Goal: Task Accomplishment & Management: Complete application form

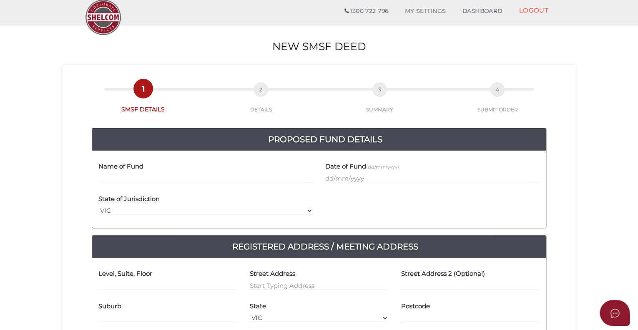
scroll to position [42, 0]
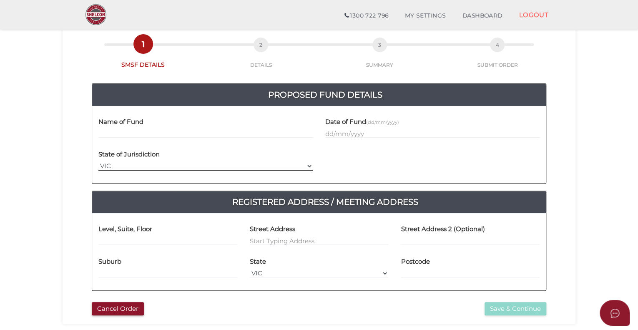
click at [109, 163] on select "VIC ACT NSW NT QLD TAS WA SA" at bounding box center [205, 165] width 214 height 9
select select "QLD"
click at [98, 161] on select "VIC ACT NSW NT QLD TAS WA SA" at bounding box center [205, 165] width 214 height 9
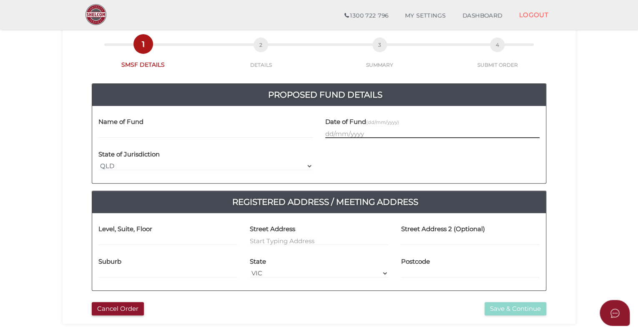
click at [326, 135] on input "text" at bounding box center [432, 133] width 214 height 9
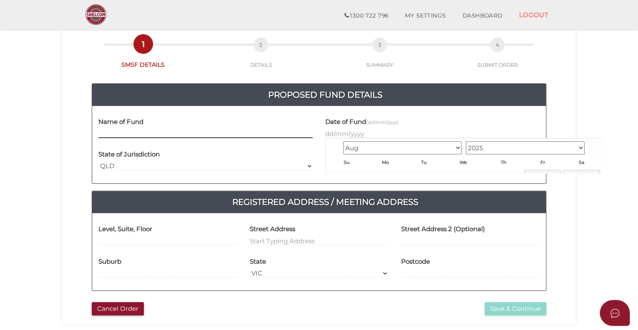
click at [172, 132] on input "text" at bounding box center [205, 133] width 214 height 9
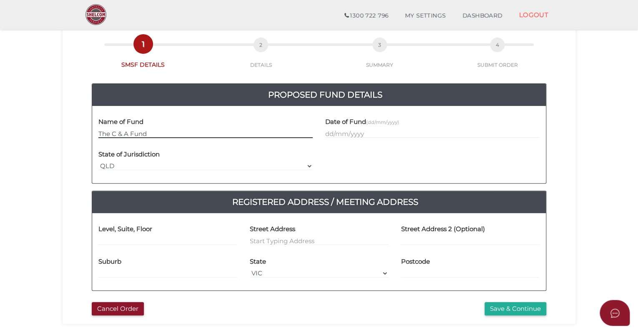
type input "The C & A Fund"
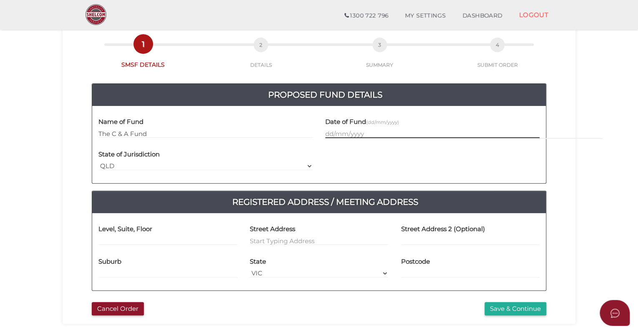
drag, startPoint x: 328, startPoint y: 136, endPoint x: 323, endPoint y: 141, distance: 6.5
click at [327, 136] on input "text" at bounding box center [432, 133] width 214 height 9
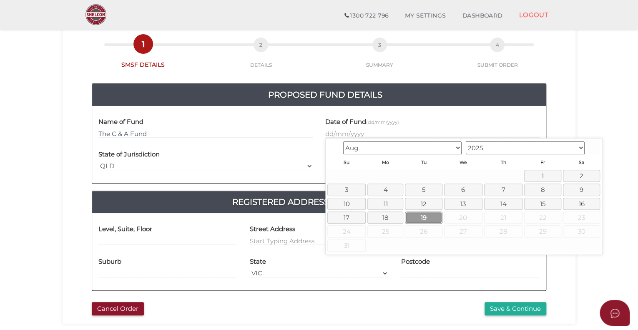
click at [412, 213] on link "19" at bounding box center [423, 217] width 37 height 12
type input "19/08/2025"
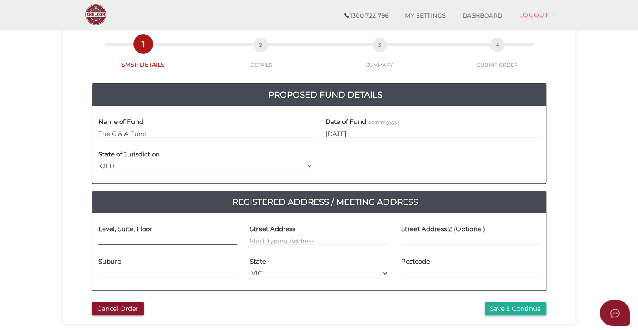
click at [105, 240] on input at bounding box center [167, 240] width 139 height 9
type input "34 Kingston Road"
click at [110, 272] on input at bounding box center [167, 272] width 139 height 9
type input "Stanthorpe"
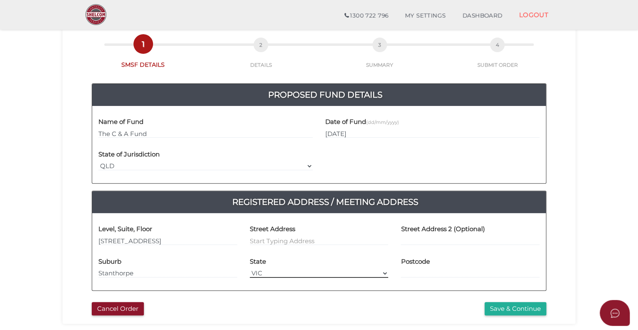
click at [254, 271] on select "VIC ACT NSW NT QLD TAS WA SA" at bounding box center [319, 272] width 139 height 9
select select "QLD"
click at [250, 268] on select "VIC ACT NSW NT QLD TAS WA SA" at bounding box center [319, 272] width 139 height 9
click at [420, 267] on label "Postcode" at bounding box center [415, 259] width 29 height 17
click at [249, 238] on div "Street Address" at bounding box center [318, 235] width 151 height 33
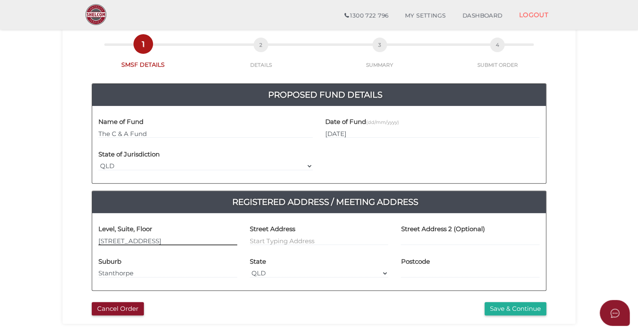
drag, startPoint x: 148, startPoint y: 240, endPoint x: 20, endPoint y: 268, distance: 130.7
click at [14, 266] on section "New SMSF Deed dbbb50b40abddc60e02b8e610b07316b 1 SMSF DETAILS 2 DETAILS 3 SUMMA…" at bounding box center [319, 239] width 638 height 518
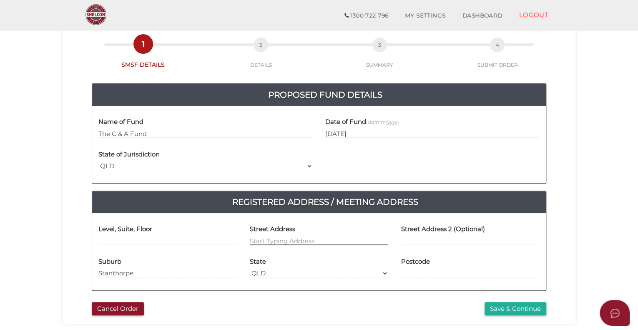
drag, startPoint x: 253, startPoint y: 238, endPoint x: 238, endPoint y: 261, distance: 28.2
click at [252, 239] on input at bounding box center [319, 240] width 139 height 9
type input "4"
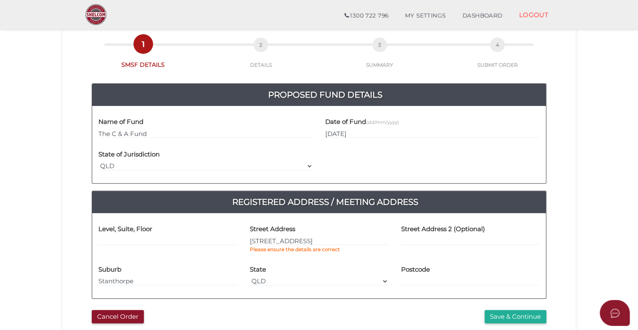
type input "34 Kingston Road"
type input "Stanthorpe"
select select "QLD"
type input "4380"
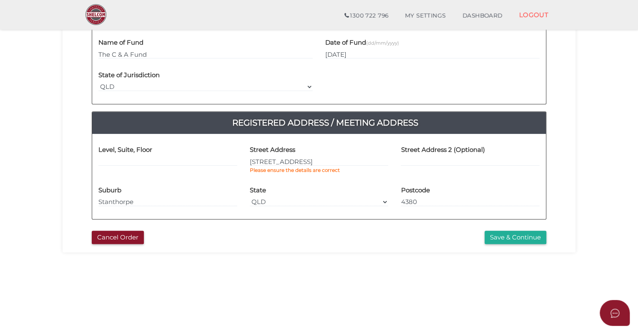
scroll to position [125, 0]
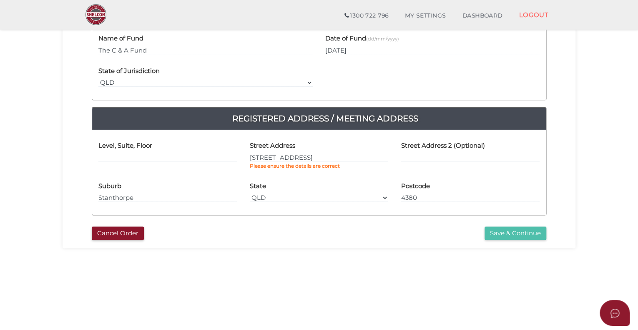
click at [496, 231] on button "Save & Continue" at bounding box center [515, 233] width 62 height 14
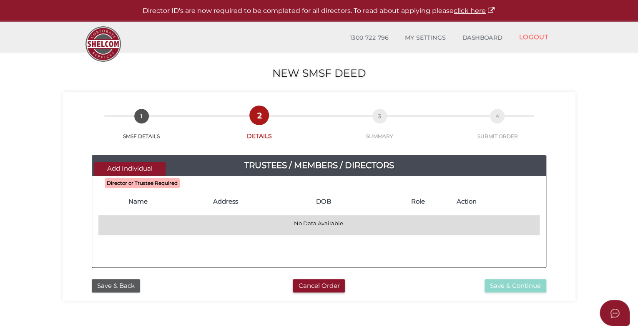
click at [133, 220] on p "No Data Available." at bounding box center [319, 223] width 434 height 8
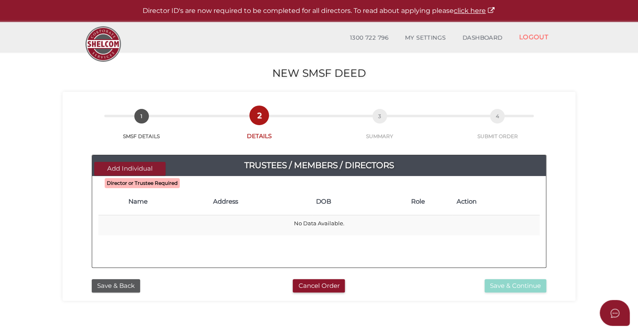
click at [118, 164] on button "Add Individual" at bounding box center [129, 169] width 71 height 14
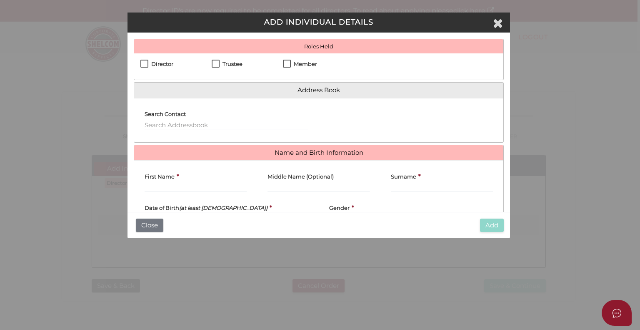
click at [216, 64] on label "Trustee" at bounding box center [227, 66] width 31 height 10
checkbox input "true"
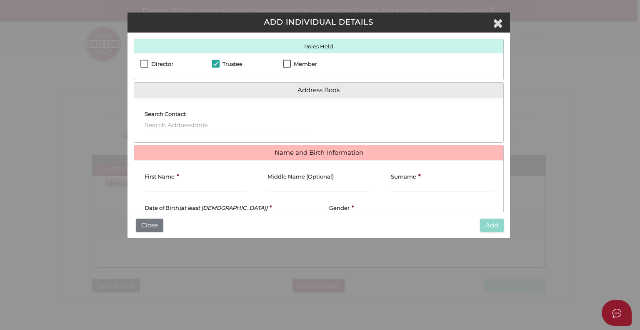
click at [288, 64] on label "Member" at bounding box center [300, 66] width 34 height 10
checkbox input "true"
click at [157, 126] on input "text" at bounding box center [227, 124] width 164 height 9
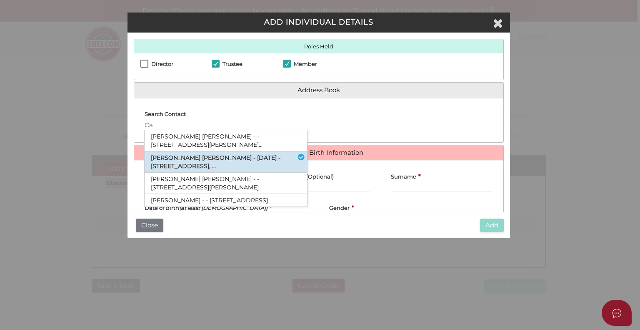
click at [195, 162] on li "[PERSON_NAME] [PERSON_NAME] - [DATE] - [STREET_ADDRESS], ..." at bounding box center [226, 161] width 163 height 21
type input "Cameron"
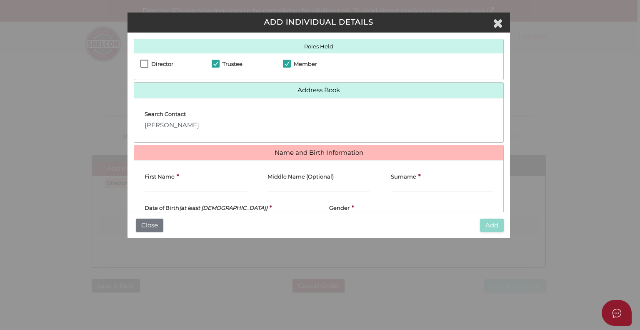
type input "Cameron"
type input "Robert"
type input "Campbell"
type input "[DATE]"
click at [182, 205] on icon "(at least [DEMOGRAPHIC_DATA])" at bounding box center [223, 207] width 88 height 7
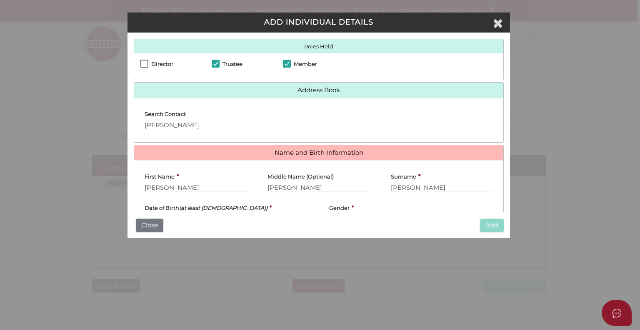
click at [247, 212] on div "Add Close" at bounding box center [319, 225] width 383 height 27
click at [258, 205] on div "Date of Birth (at least 18 years old) * 02/11/1971" at bounding box center [227, 210] width 164 height 25
click at [277, 207] on div "Date of Birth (at least 18 years old) * 02/11/1971" at bounding box center [227, 210] width 164 height 25
click at [158, 208] on h4 "Date of Birth (at least 18 years old)" at bounding box center [206, 208] width 123 height 6
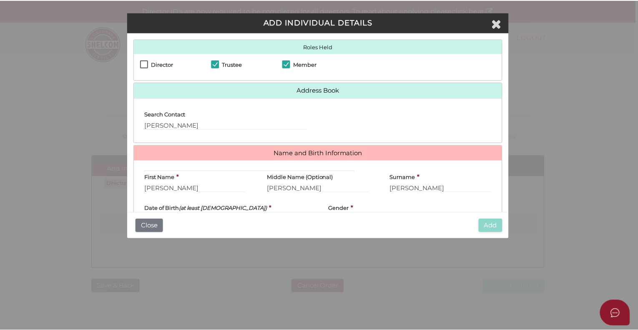
scroll to position [53, 0]
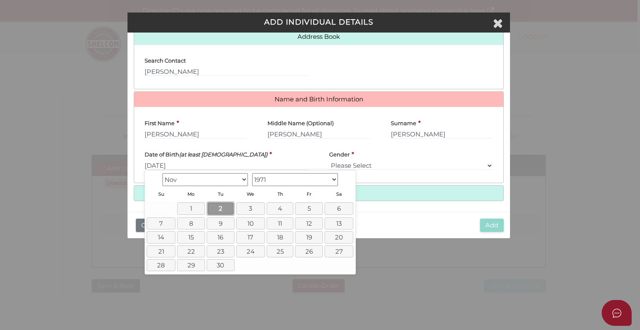
click at [228, 206] on link "2" at bounding box center [221, 208] width 28 height 14
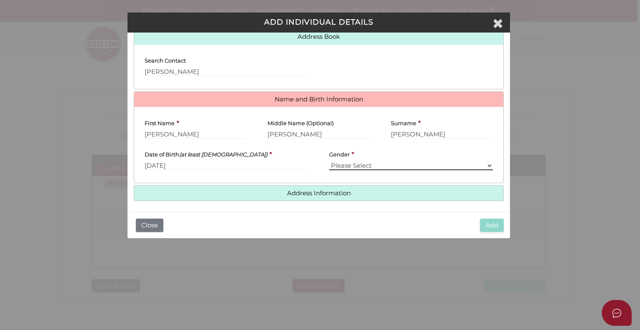
click at [346, 163] on select "Please Select Male Female" at bounding box center [411, 165] width 164 height 9
select select "[DEMOGRAPHIC_DATA]"
click at [329, 161] on select "Please Select Male Female" at bounding box center [411, 165] width 164 height 9
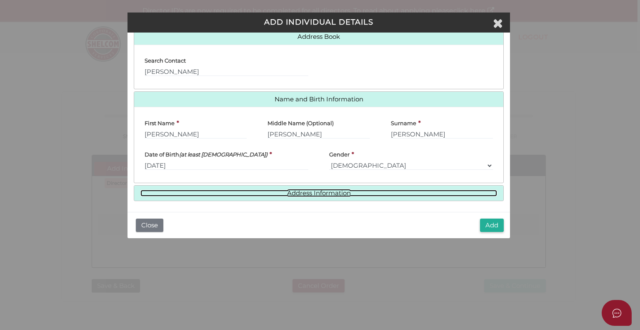
click at [223, 190] on link "Address Information" at bounding box center [318, 193] width 357 height 7
click at [294, 190] on link "Address Information" at bounding box center [318, 193] width 357 height 7
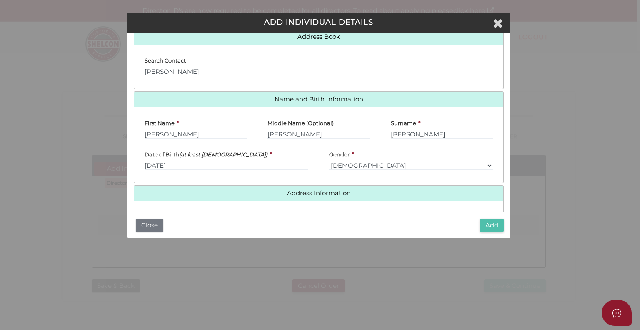
click at [487, 222] on button "Add" at bounding box center [492, 225] width 24 height 14
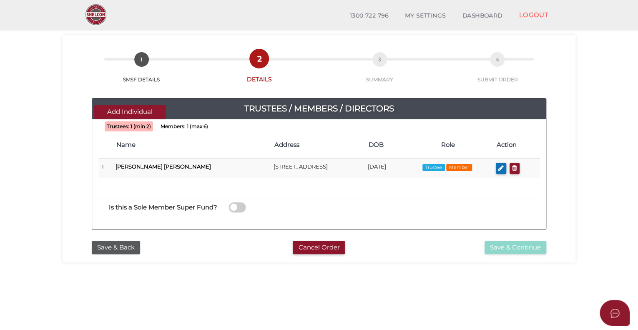
scroll to position [42, 0]
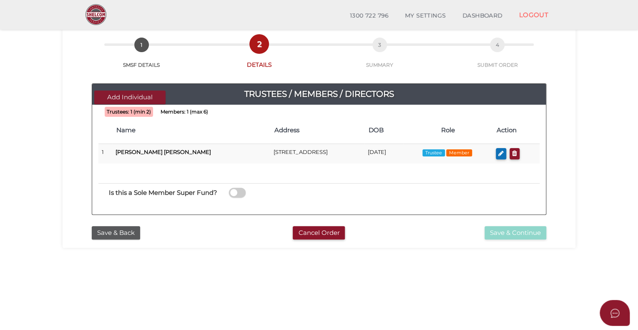
click at [133, 98] on button "Add Individual" at bounding box center [129, 97] width 71 height 14
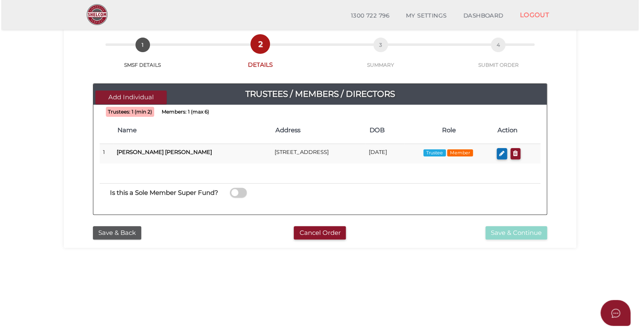
scroll to position [0, 0]
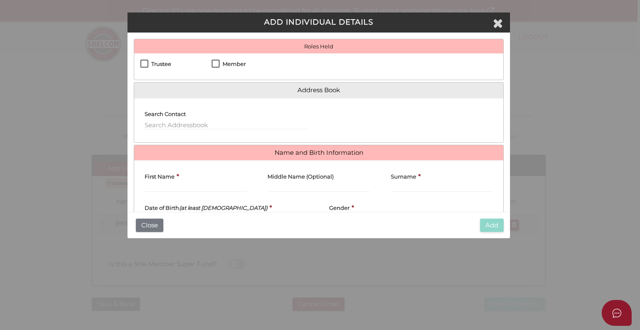
click at [145, 63] on label "Trustee" at bounding box center [155, 66] width 31 height 10
checkbox input "true"
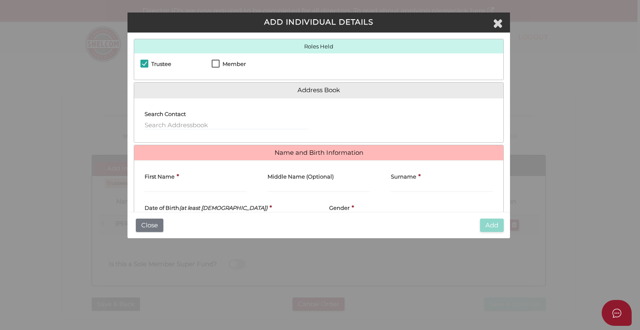
click at [217, 65] on label "Member" at bounding box center [229, 66] width 34 height 10
checkbox input "true"
click at [178, 124] on input "text" at bounding box center [227, 124] width 164 height 9
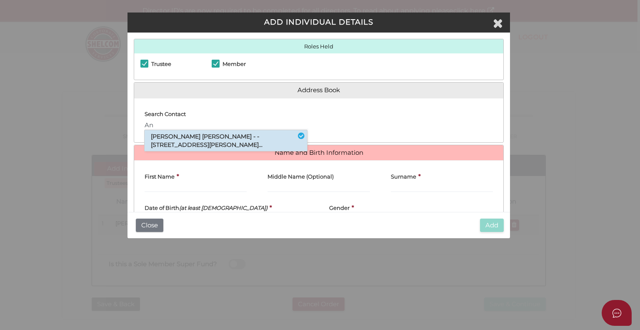
click at [168, 137] on li "Anita Louise Campbell - - 34 Kingston Road Stanthorpe, Stanthorpe, QLD, 438..." at bounding box center [226, 140] width 163 height 21
type input "Anita"
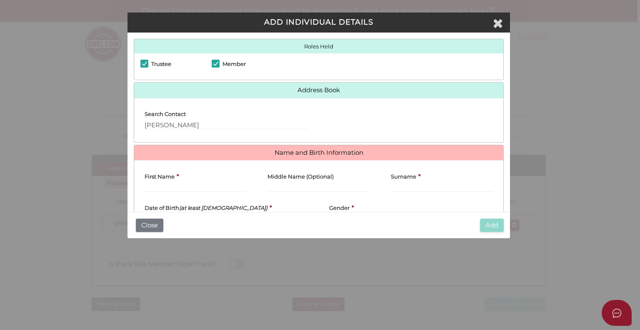
type input "Anita"
type input "Louise"
type input "Campbell"
click at [183, 203] on label "Date of Birth (at least 18 years old)" at bounding box center [206, 206] width 123 height 16
click at [158, 208] on h4 "Date of Birth (at least 18 years old)" at bounding box center [206, 208] width 123 height 6
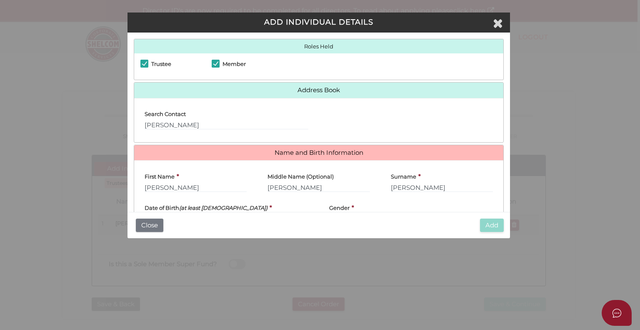
click at [253, 208] on div "Date of Birth (at least 18 years old) *" at bounding box center [227, 210] width 164 height 25
click at [166, 206] on h4 "Date of Birth (at least 18 years old)" at bounding box center [206, 208] width 123 height 6
click at [145, 205] on h4 "Date of Birth (at least 18 years old)" at bounding box center [206, 208] width 123 height 6
click at [200, 208] on icon "(at least 18 years old)" at bounding box center [223, 207] width 88 height 7
click at [258, 208] on div "Date of Birth (at least 18 years old) *" at bounding box center [227, 210] width 164 height 25
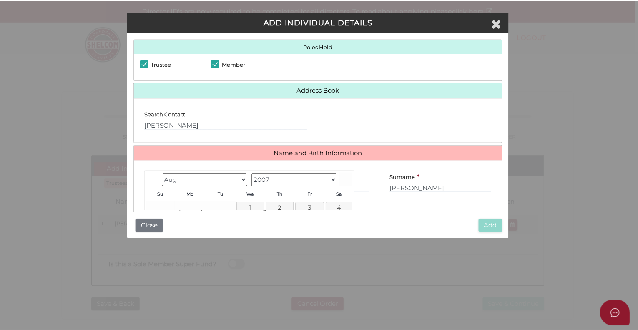
scroll to position [53, 0]
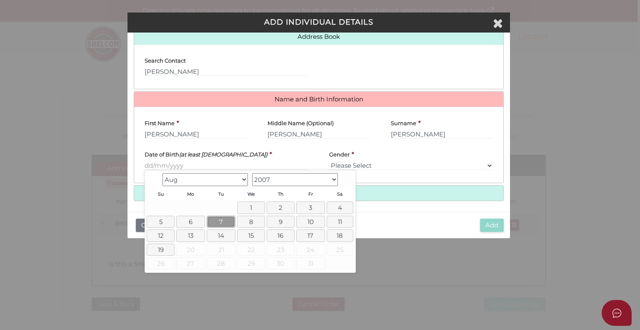
click at [222, 222] on link "7" at bounding box center [221, 222] width 29 height 12
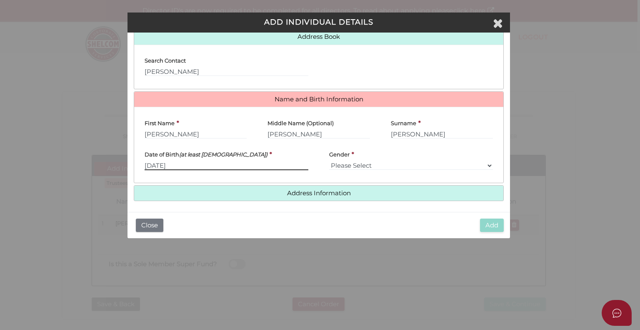
click at [157, 163] on input "07/08/2007" at bounding box center [227, 165] width 164 height 9
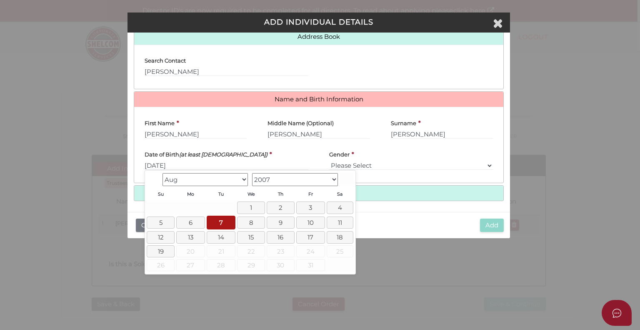
click at [243, 178] on select "Jan Feb Mar Apr May Jun Jul Aug" at bounding box center [206, 179] width 86 height 13
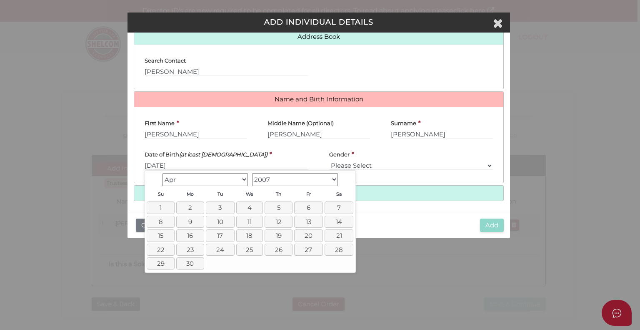
click at [333, 178] on select "1900 1901 1902 1903 1904 1905 1906 1907 1908 1909 1910 1911 1912 1913 1914 1915…" at bounding box center [295, 179] width 86 height 13
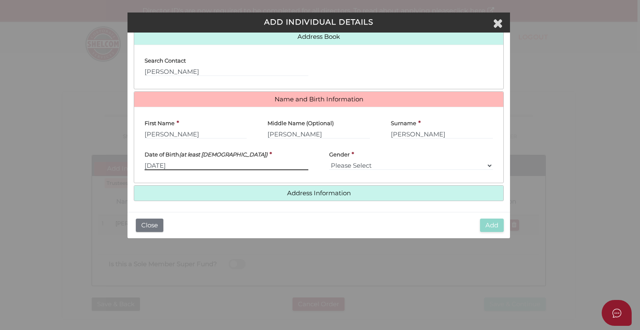
drag, startPoint x: 146, startPoint y: 166, endPoint x: 215, endPoint y: 157, distance: 69.3
click at [215, 157] on div "Date of Birth (at least 18 years old) * 07/08/2007" at bounding box center [227, 157] width 164 height 25
type input "07/04/1978"
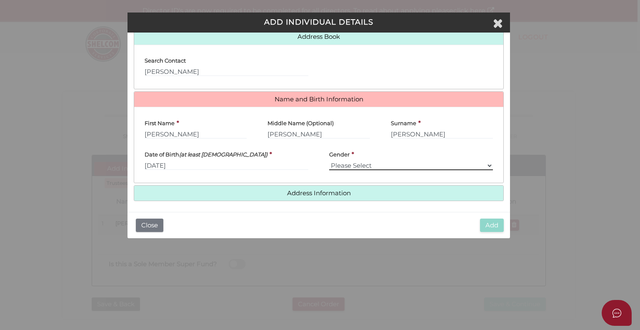
select select "Female"
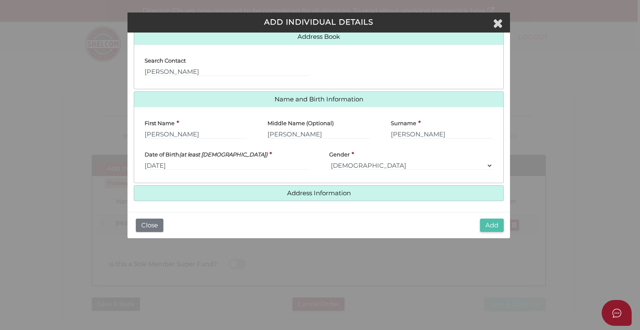
click at [491, 223] on button "Add" at bounding box center [492, 225] width 24 height 14
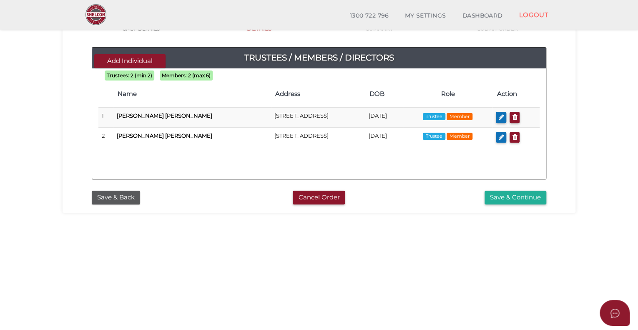
scroll to position [83, 0]
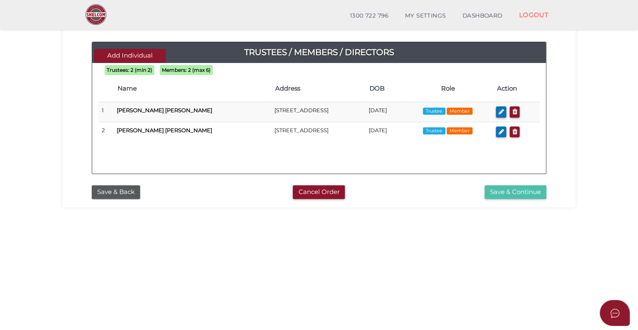
click at [502, 190] on button "Save & Continue" at bounding box center [515, 192] width 62 height 14
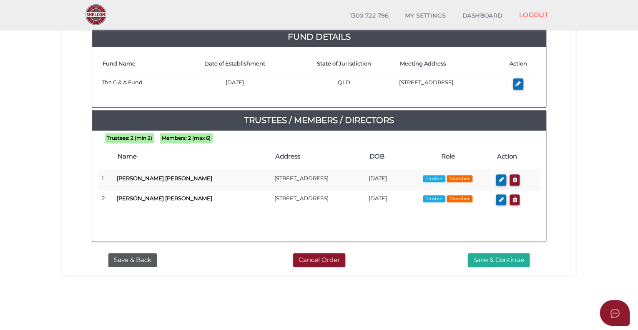
scroll to position [125, 0]
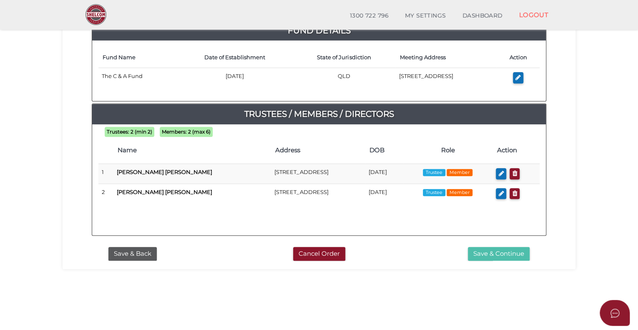
click at [486, 253] on button "Save & Continue" at bounding box center [499, 254] width 62 height 14
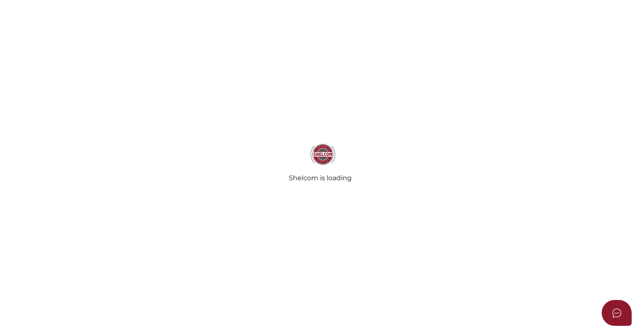
select select "Comb Binding"
select select "No"
radio input "true"
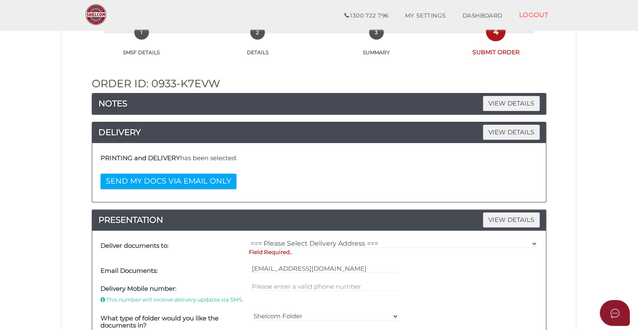
scroll to position [42, 0]
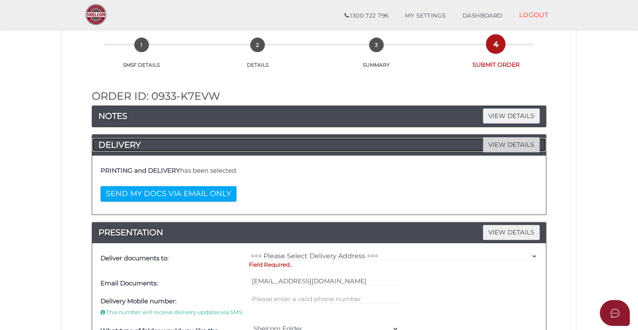
click at [516, 145] on span "VIEW DETAILS" at bounding box center [511, 144] width 57 height 15
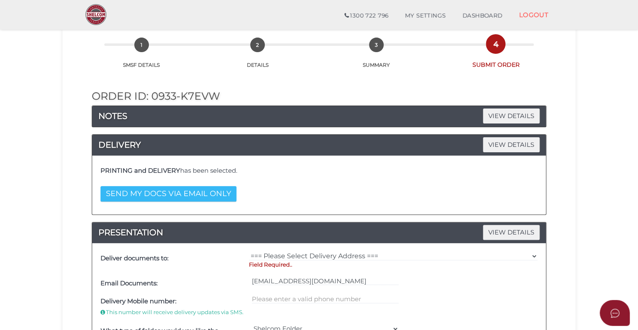
click at [179, 193] on button "SEND MY DOCS VIA EMAIL ONLY" at bounding box center [168, 193] width 136 height 15
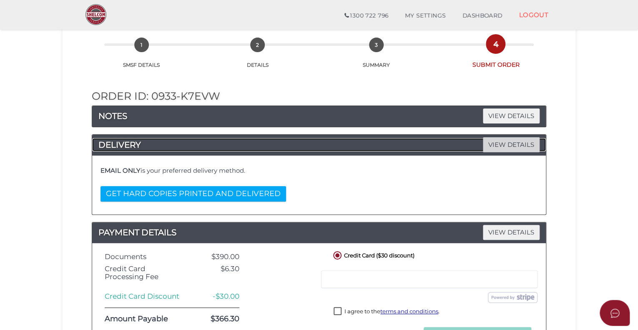
click at [514, 144] on span "VIEW DETAILS" at bounding box center [511, 144] width 57 height 15
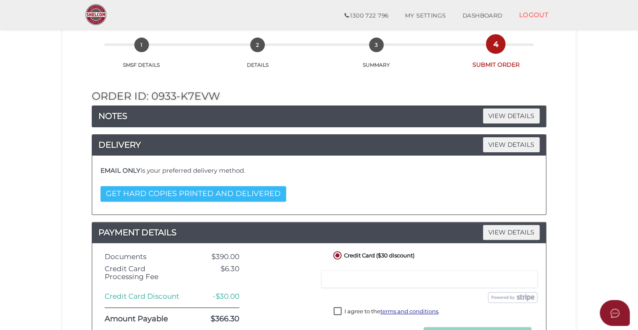
click at [193, 193] on button "GET HARD COPIES PRINTED AND DELIVERED" at bounding box center [192, 193] width 185 height 15
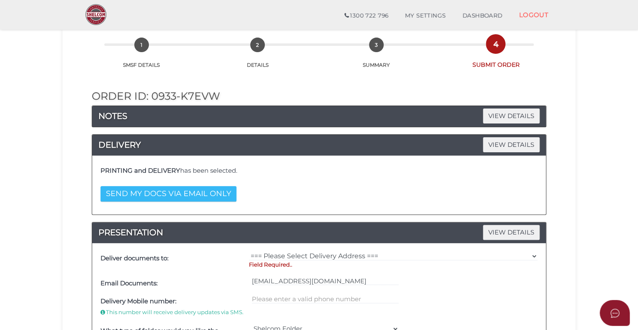
click at [192, 194] on button "SEND MY DOCS VIA EMAIL ONLY" at bounding box center [168, 193] width 136 height 15
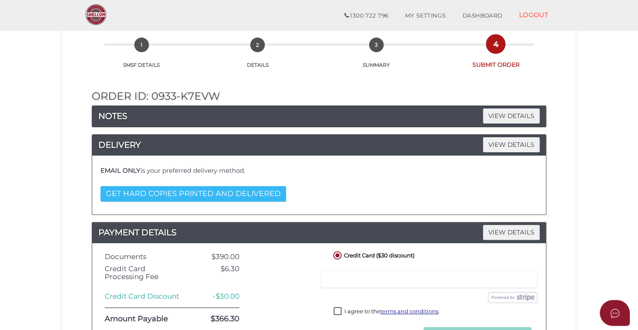
click at [193, 193] on button "GET HARD COPIES PRINTED AND DELIVERED" at bounding box center [192, 193] width 185 height 15
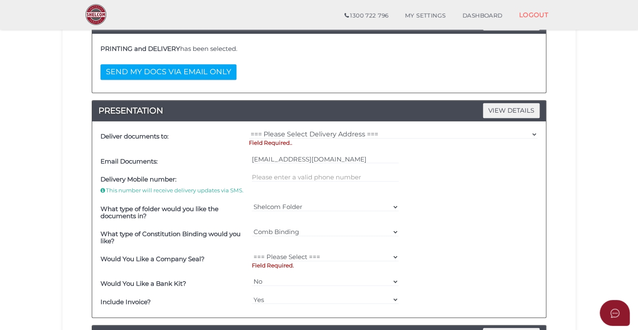
scroll to position [167, 0]
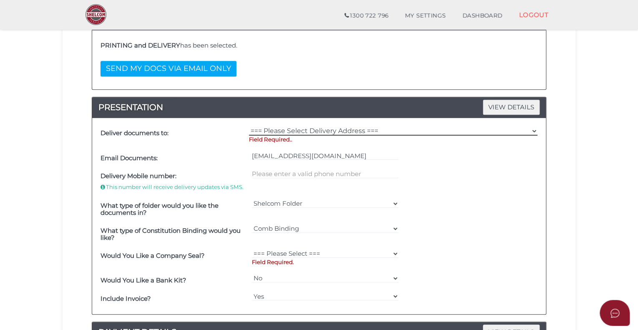
click at [271, 128] on select "=== Please Select Delivery Address === (User Address - [PERSON_NAME][GEOGRAPHIC…" at bounding box center [393, 130] width 288 height 9
select select "0"
click at [249, 126] on select "=== Please Select Delivery Address === (User Address - [PERSON_NAME][GEOGRAPHIC…" at bounding box center [393, 130] width 288 height 9
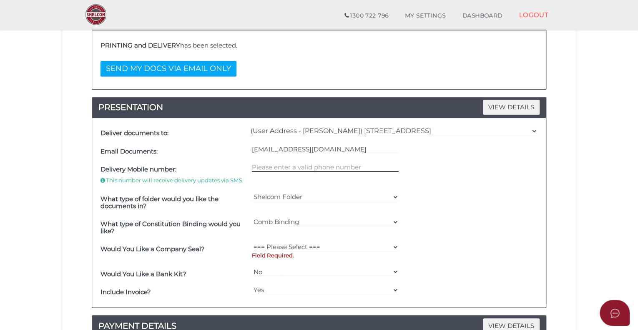
click at [265, 168] on input "text" at bounding box center [325, 167] width 147 height 9
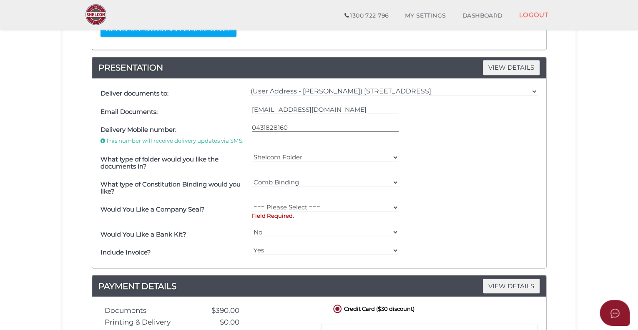
scroll to position [208, 0]
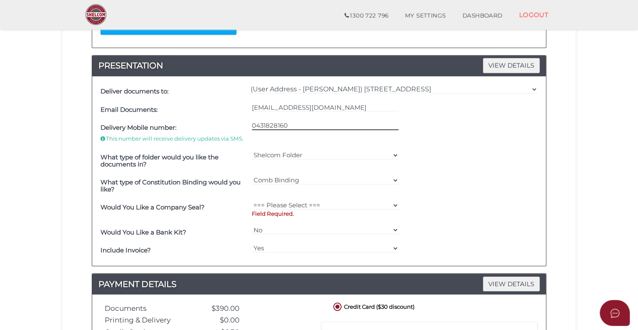
type input "0431828160"
click at [395, 153] on select "Shelcom Folder === Please Select === Shelcom Folder Client Supplied Folder No F…" at bounding box center [325, 154] width 147 height 9
click at [393, 178] on select "=== Please Select === Comb Binding No Binding" at bounding box center [325, 179] width 147 height 9
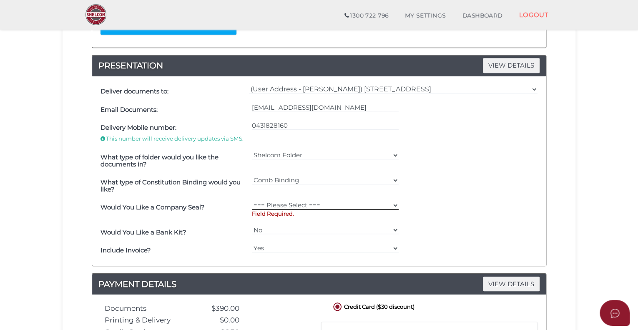
click at [393, 203] on select "=== Please Select === Fold Seal $50 No Seal" at bounding box center [325, 204] width 147 height 9
select select "0"
click at [252, 200] on select "=== Please Select === Fold Seal $50 No Seal" at bounding box center [325, 204] width 147 height 9
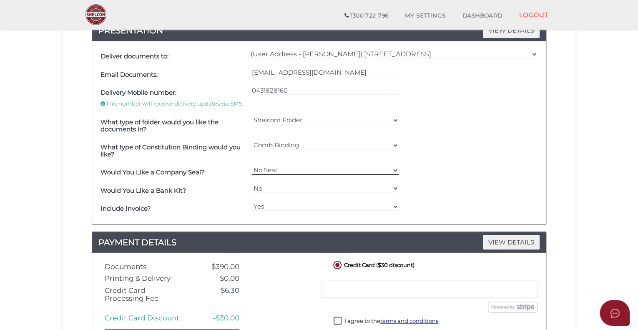
scroll to position [292, 0]
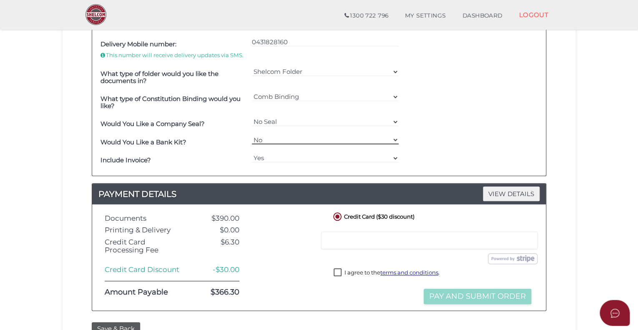
click at [393, 138] on select "Yes No" at bounding box center [325, 139] width 147 height 9
select select "Yes"
click at [252, 135] on select "Yes No" at bounding box center [325, 139] width 147 height 9
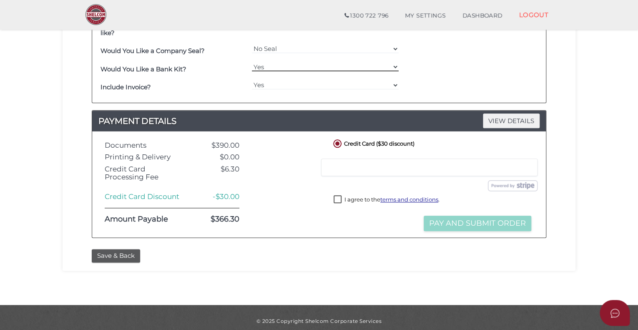
scroll to position [370, 0]
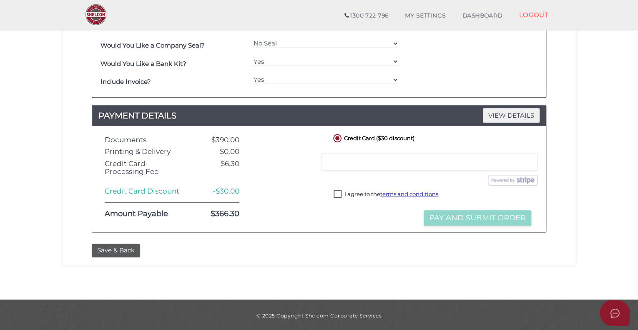
drag, startPoint x: 336, startPoint y: 194, endPoint x: 360, endPoint y: 199, distance: 25.1
click at [340, 194] on label "I agree to the terms and conditions ." at bounding box center [386, 195] width 106 height 10
checkbox input "true"
click at [447, 217] on button "Pay and Submit Order" at bounding box center [478, 217] width 108 height 15
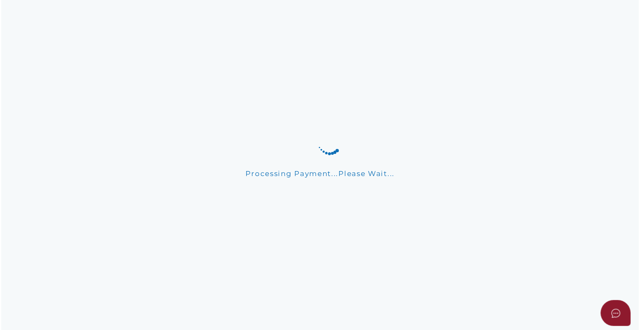
scroll to position [0, 0]
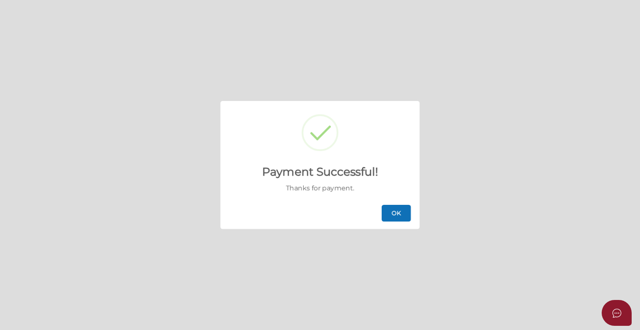
click at [395, 214] on button "OK" at bounding box center [396, 213] width 29 height 17
